Goal: Task Accomplishment & Management: Complete application form

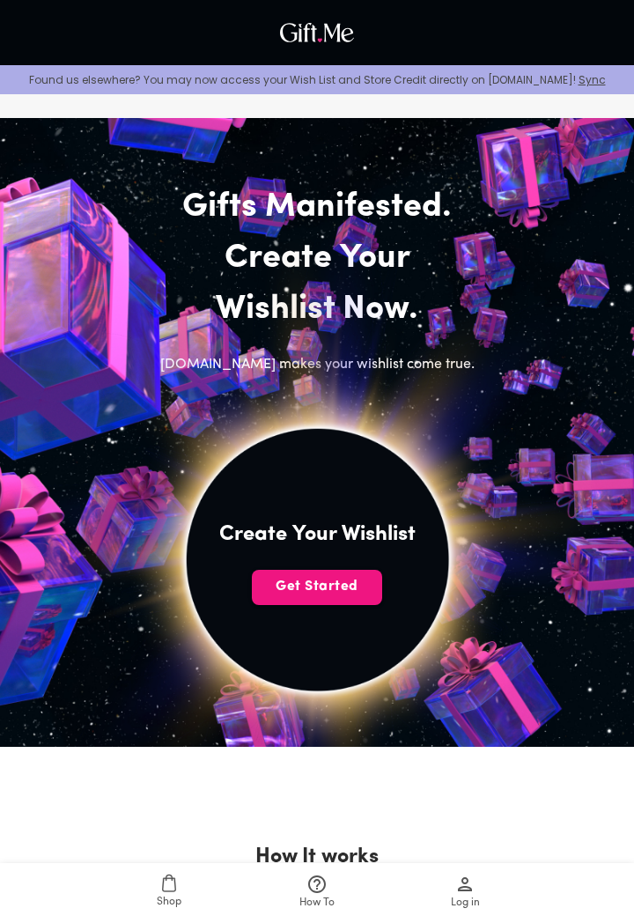
click at [295, 586] on span "Get Started" at bounding box center [317, 586] width 130 height 19
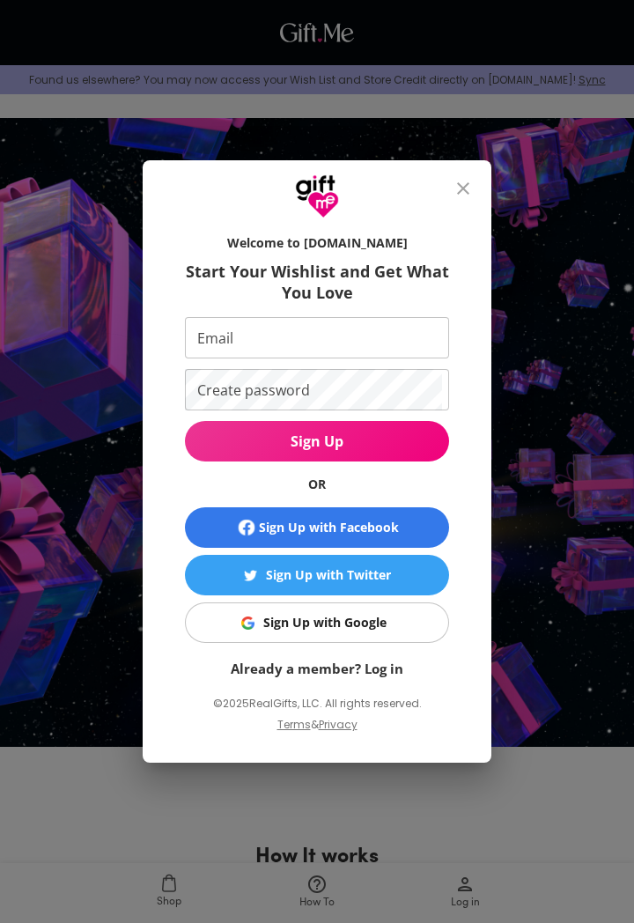
click at [238, 629] on span "Sign Up with Google" at bounding box center [314, 622] width 242 height 19
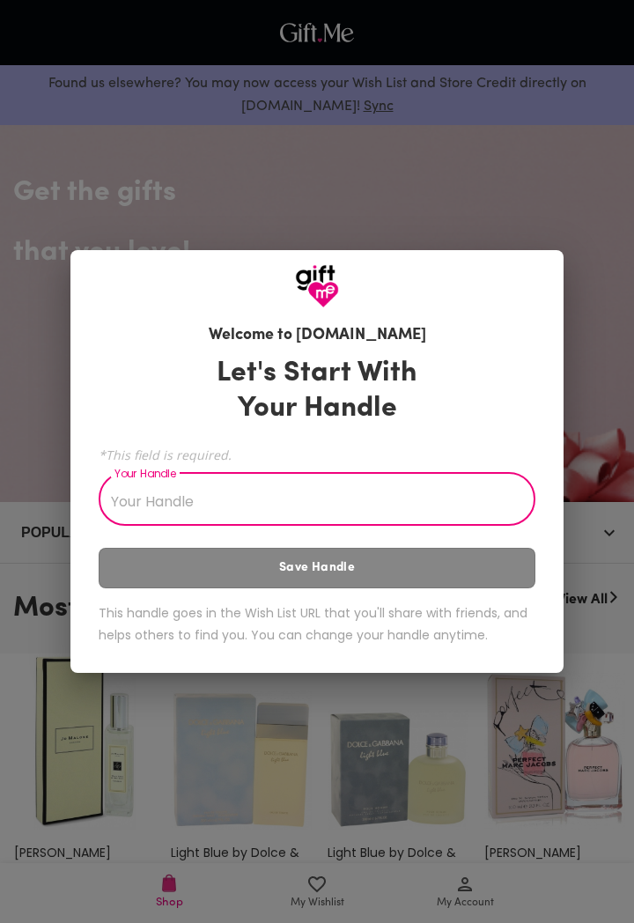
click at [225, 508] on input "Your Handle" at bounding box center [308, 501] width 418 height 49
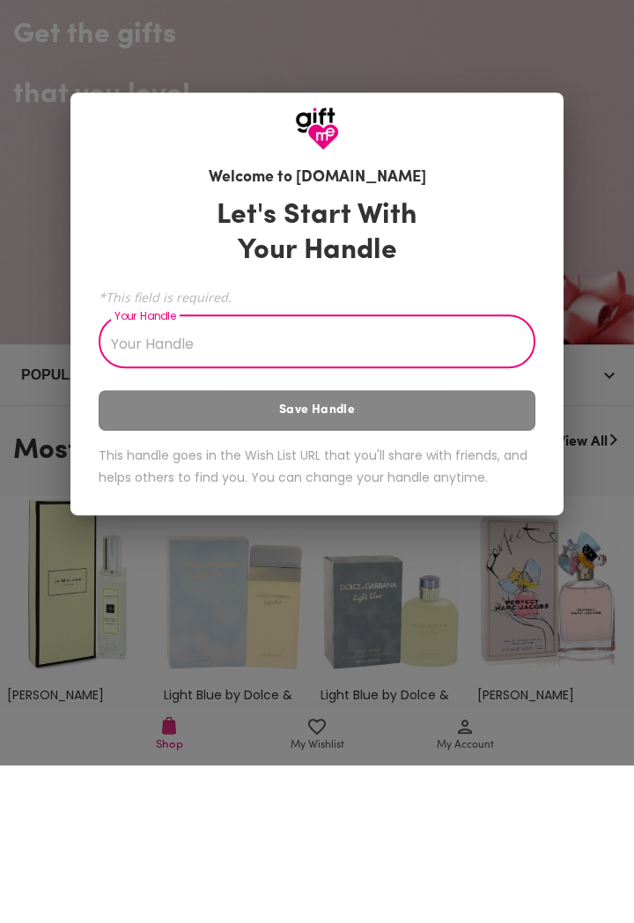
click at [56, 603] on div "Welcome to Gift.me Let's Start With Your Handle *This field is required. Your H…" at bounding box center [317, 461] width 634 height 923
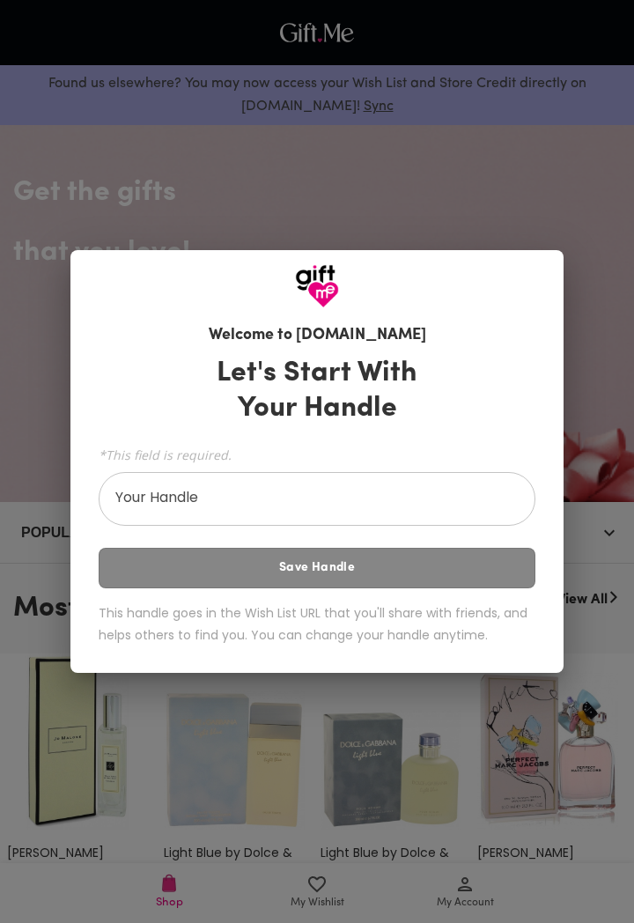
click at [145, 495] on input "Your Handle" at bounding box center [308, 501] width 418 height 49
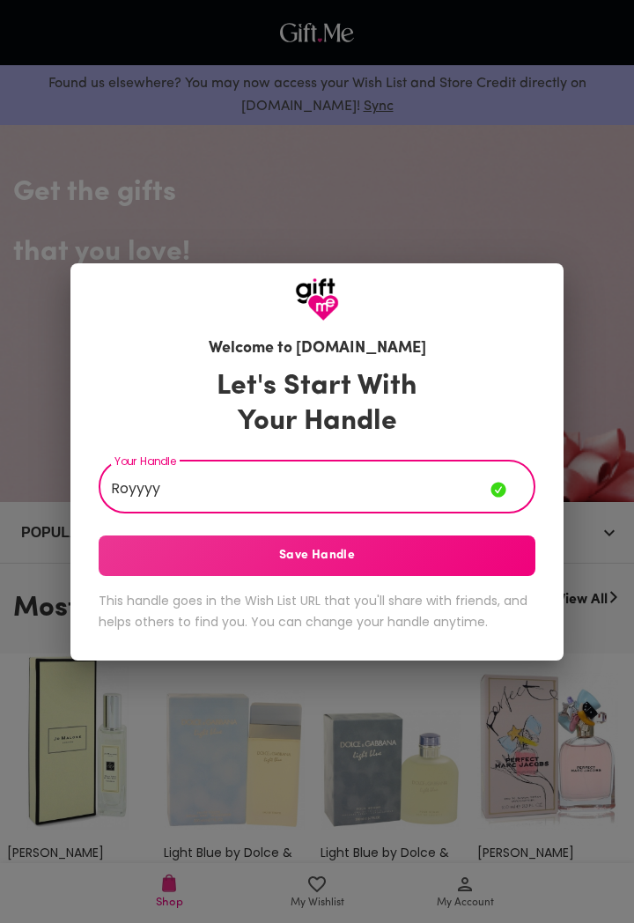
type input "Royyyy"
click at [315, 550] on span "Save Handle" at bounding box center [317, 555] width 437 height 19
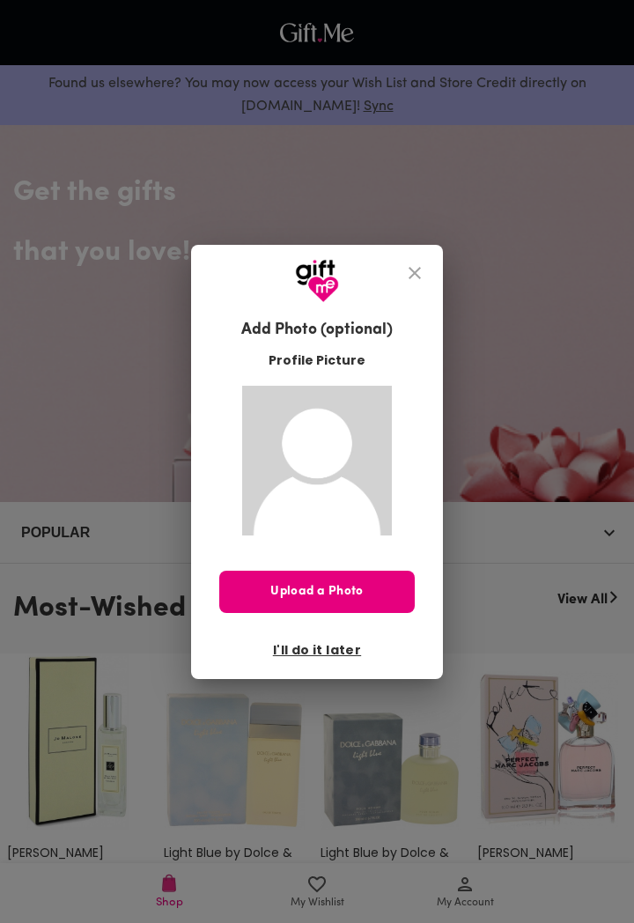
click at [350, 661] on button "I'll do it later" at bounding box center [317, 650] width 102 height 30
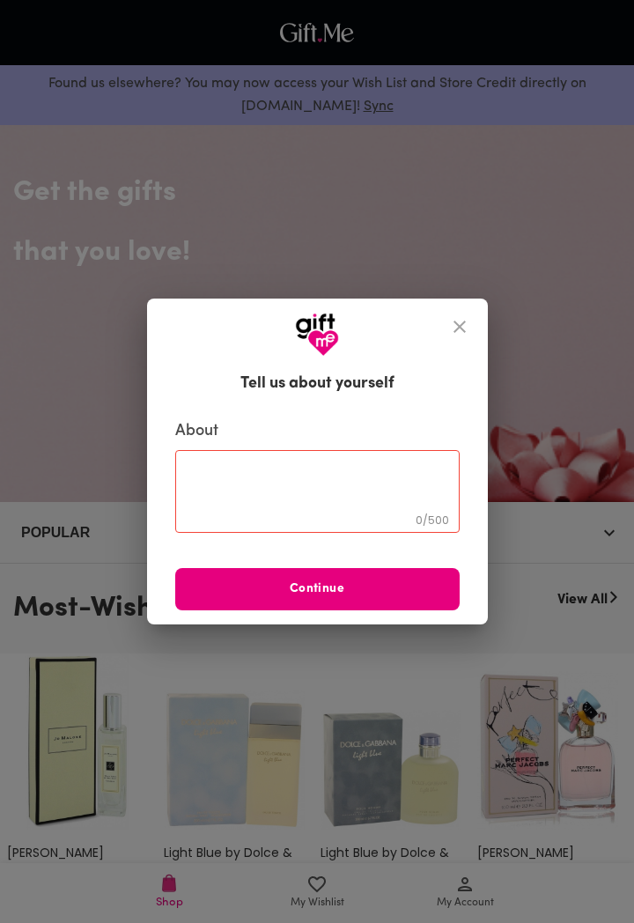
click at [454, 328] on icon "close" at bounding box center [459, 326] width 21 height 21
